Goal: Find specific page/section: Find specific page/section

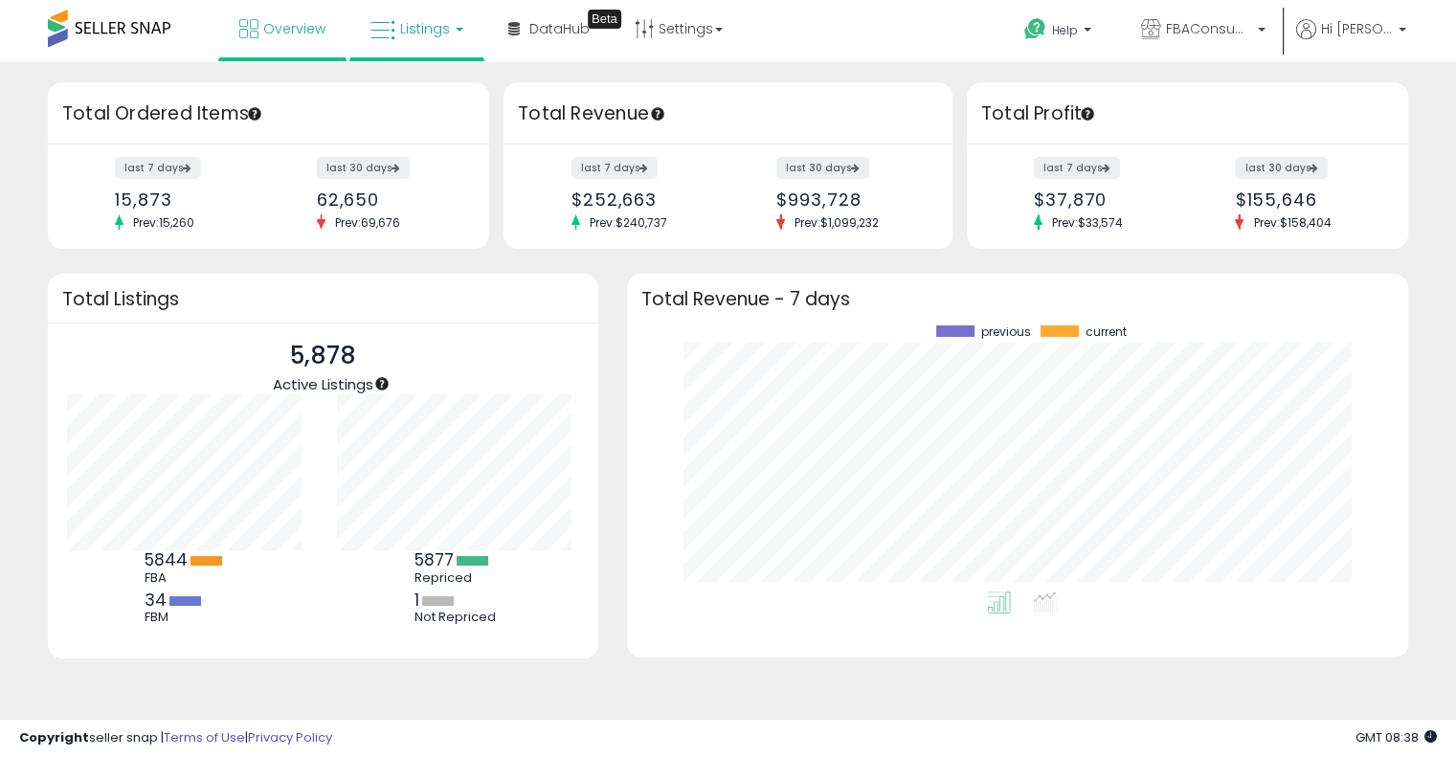
click at [406, 19] on span "Listings" at bounding box center [425, 28] width 50 height 19
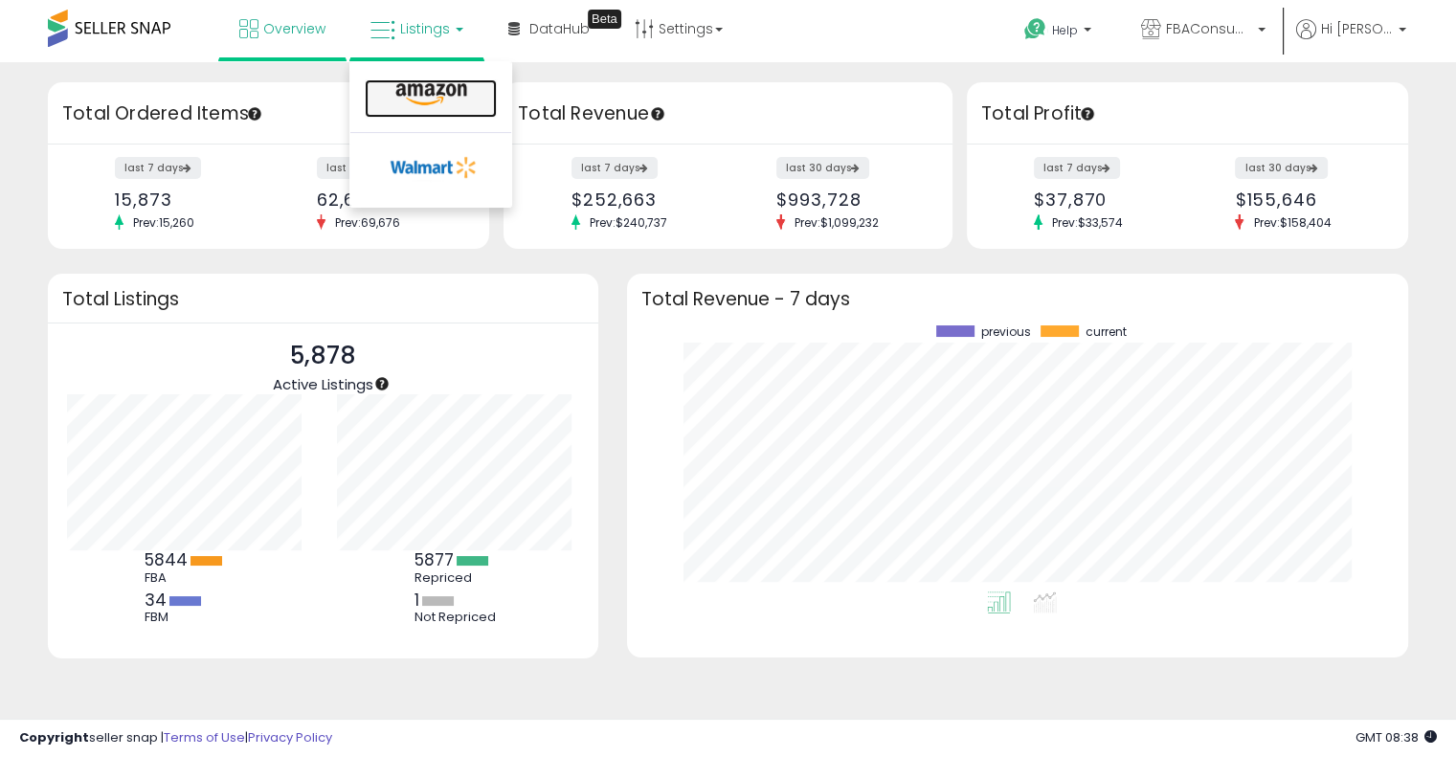
click at [398, 84] on icon at bounding box center [431, 94] width 83 height 25
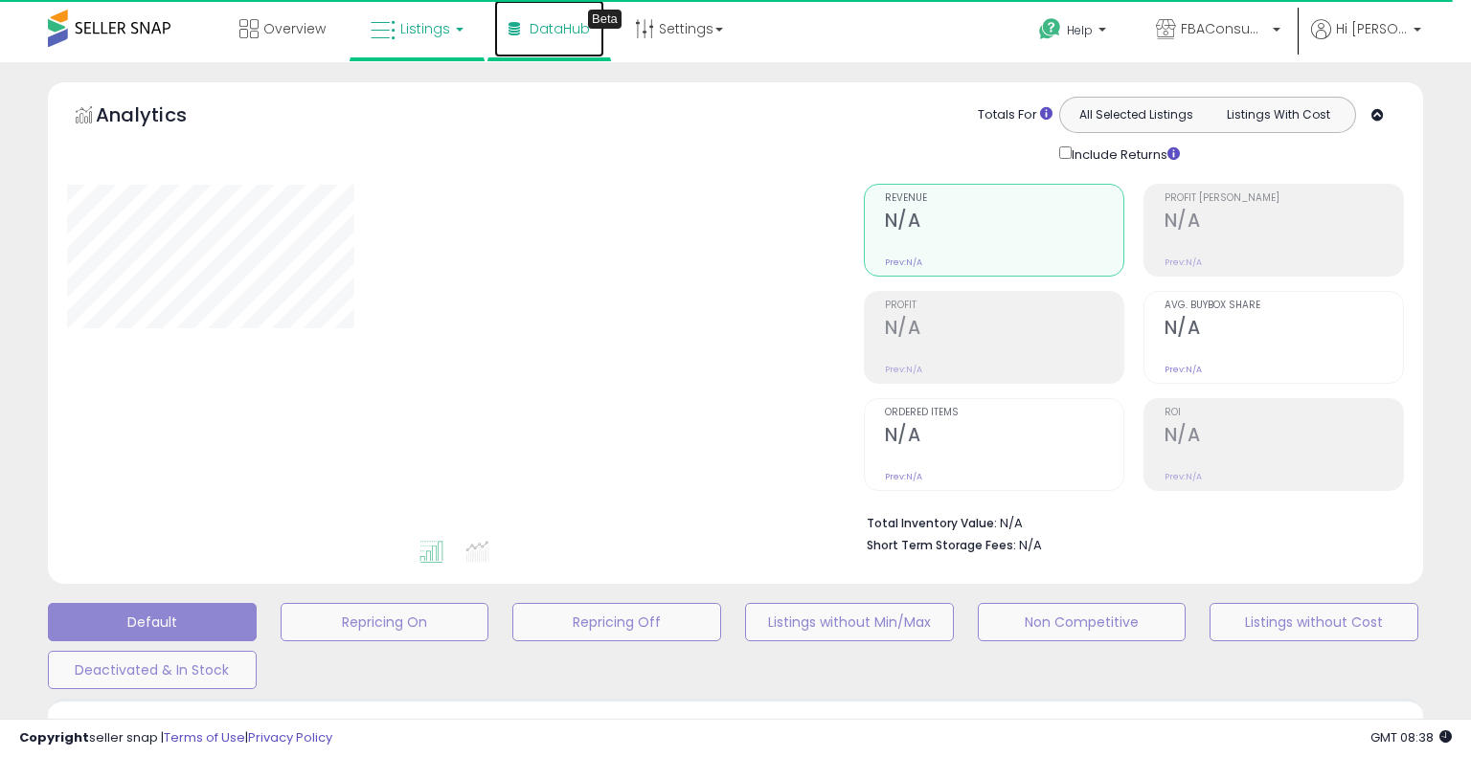
click at [555, 32] on span "DataHub" at bounding box center [560, 28] width 60 height 19
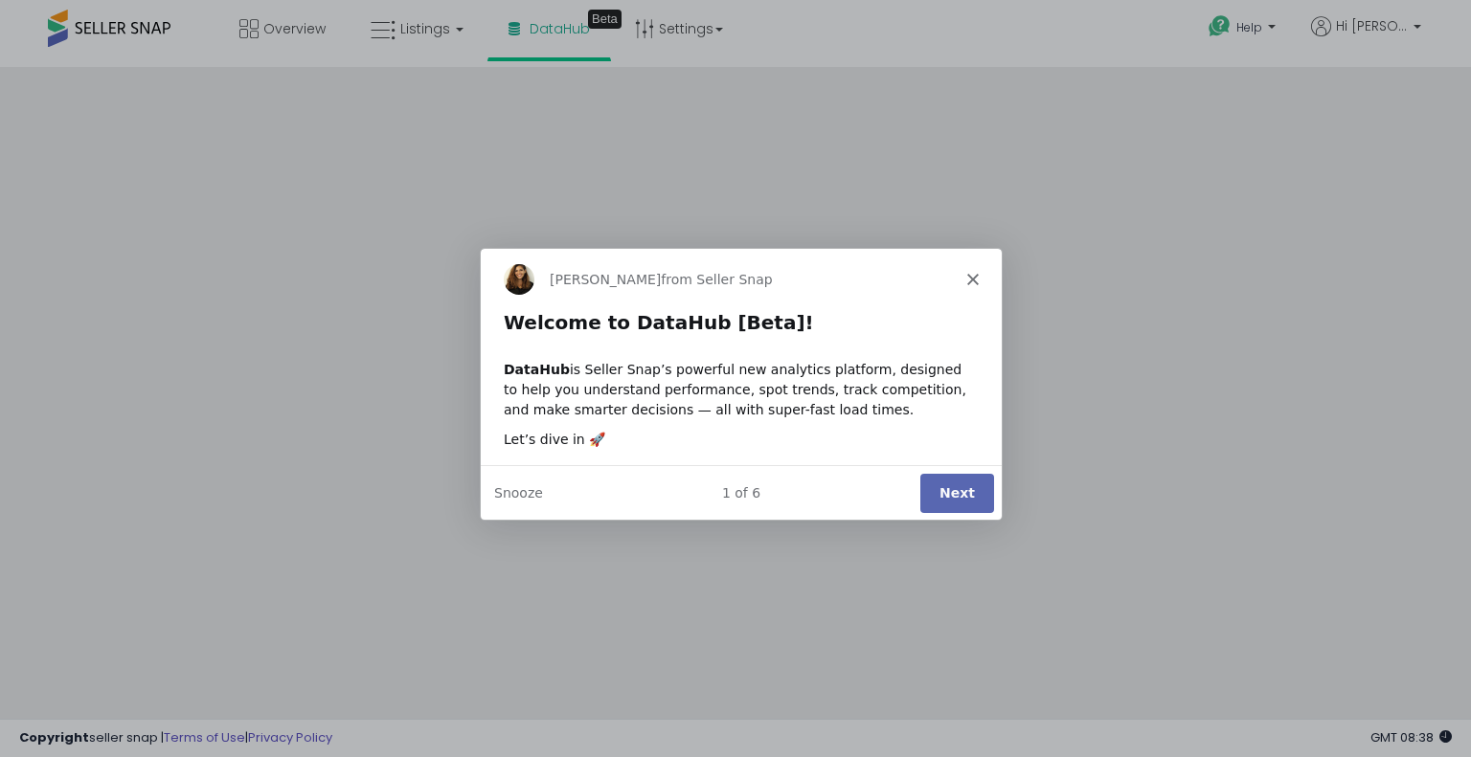
click at [968, 267] on div "Georgie from Seller Snap" at bounding box center [740, 277] width 521 height 61
click at [977, 277] on icon "Close" at bounding box center [971, 277] width 11 height 11
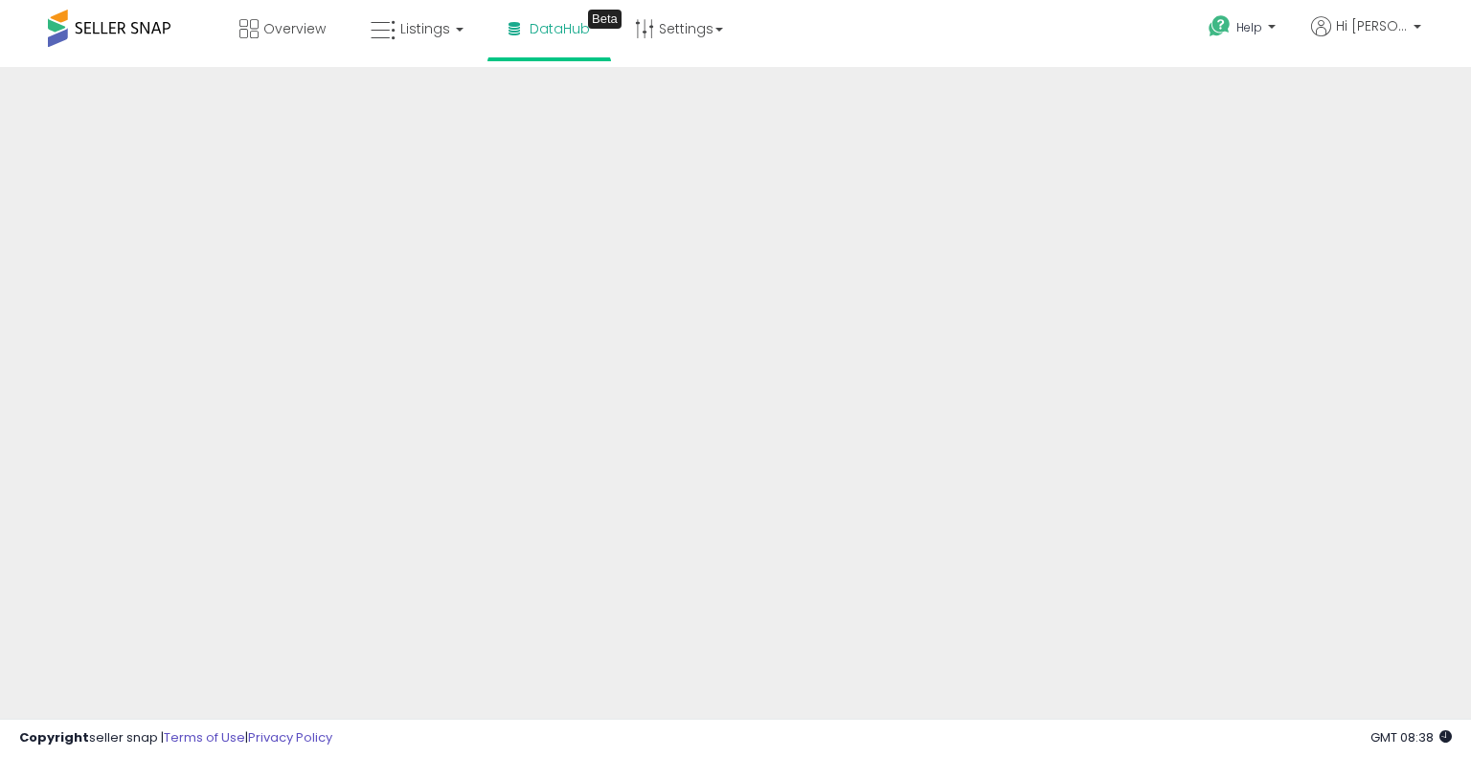
click at [142, 17] on span at bounding box center [109, 28] width 123 height 37
click at [141, 24] on span at bounding box center [109, 28] width 123 height 37
click at [246, 33] on icon at bounding box center [248, 28] width 19 height 19
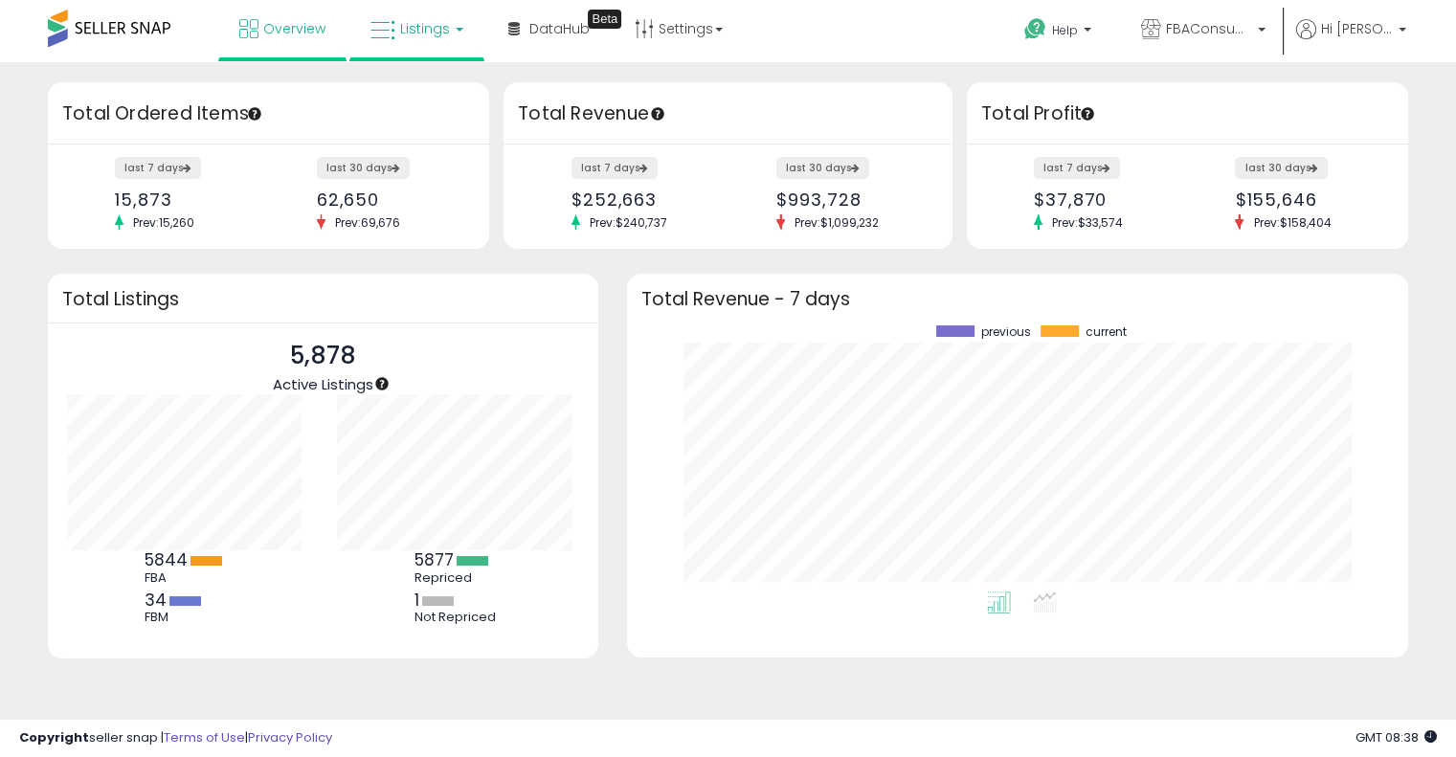
click at [433, 47] on link "Listings" at bounding box center [417, 28] width 122 height 57
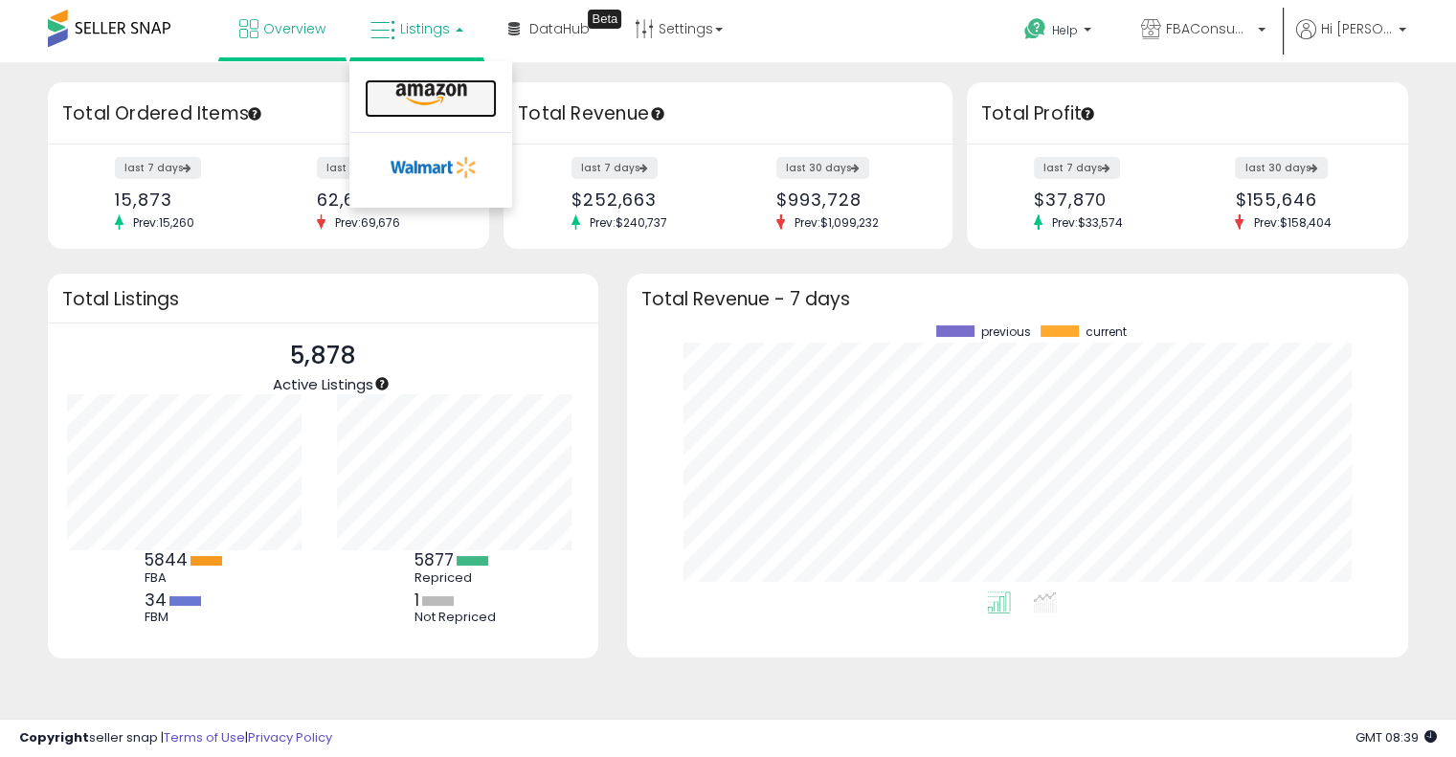
click at [429, 92] on icon at bounding box center [431, 94] width 83 height 25
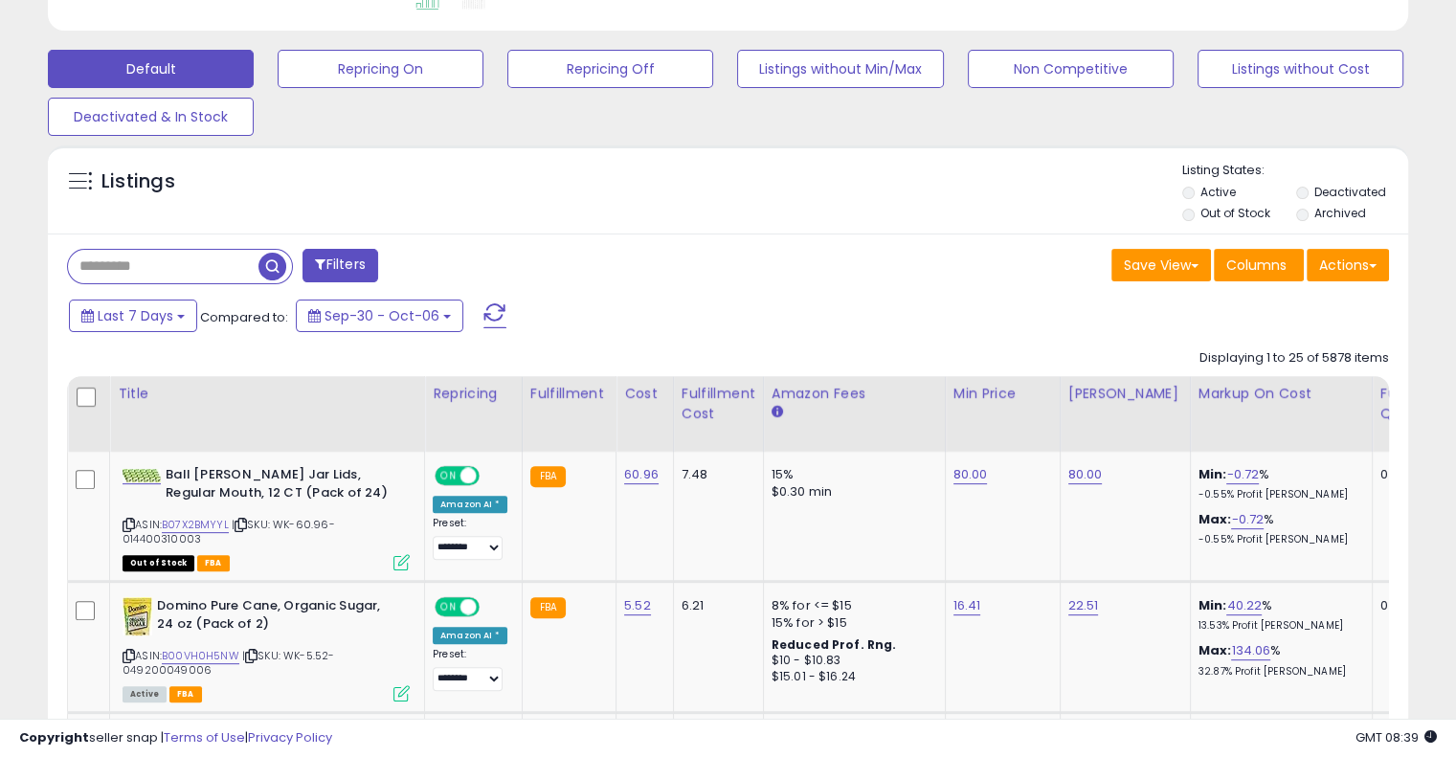
scroll to position [670, 0]
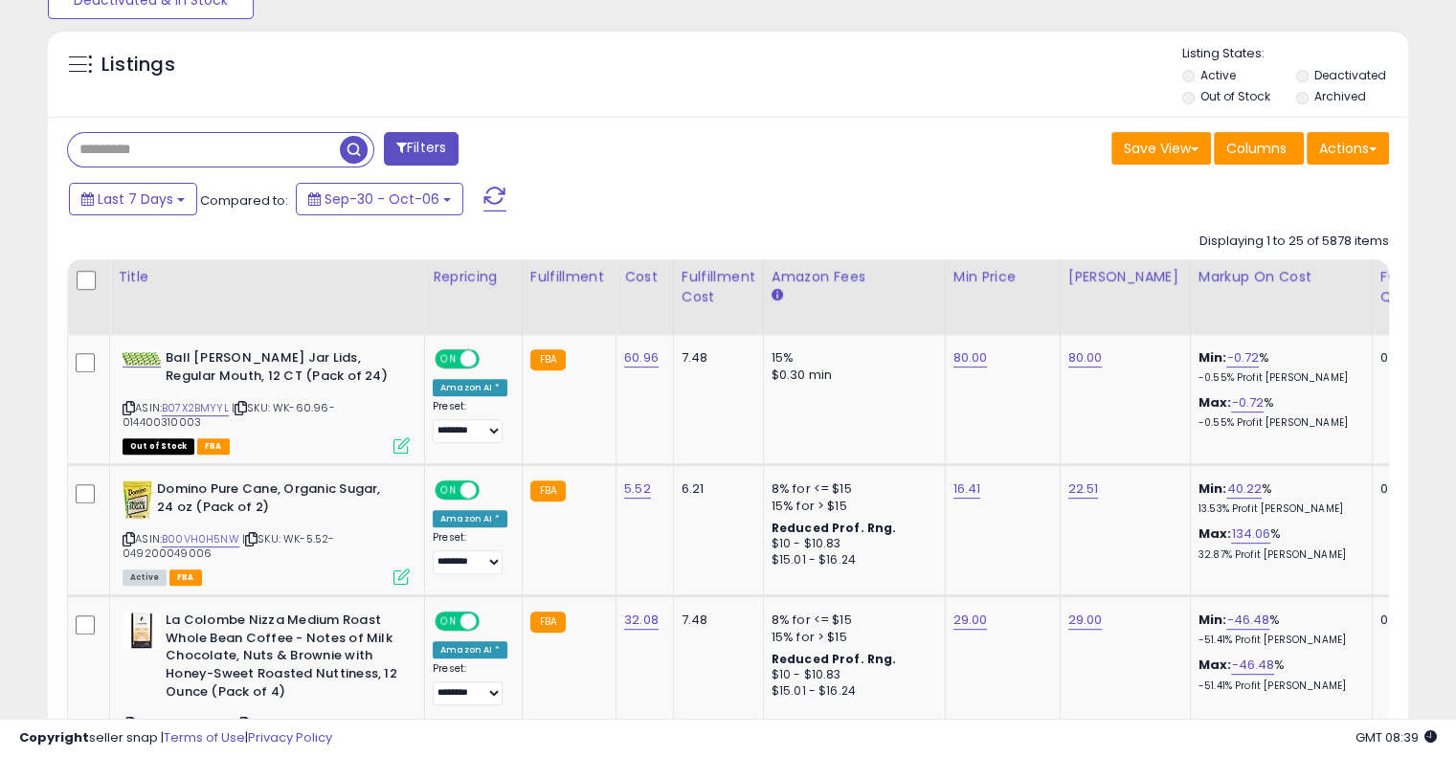
click at [135, 150] on input "text" at bounding box center [204, 150] width 272 height 34
paste input "**********"
type input "**********"
click at [406, 148] on span "button" at bounding box center [403, 150] width 28 height 28
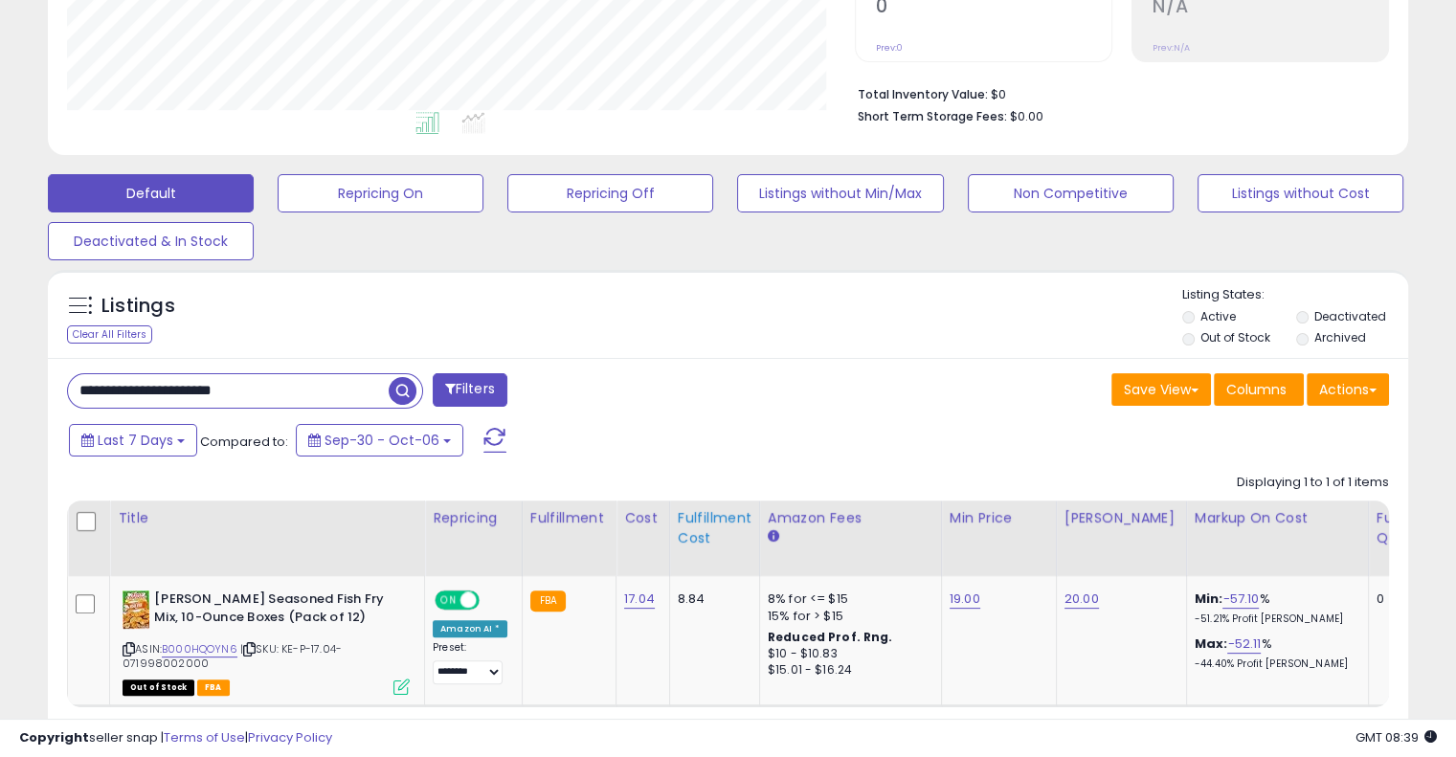
scroll to position [525, 0]
